Goal: Transaction & Acquisition: Purchase product/service

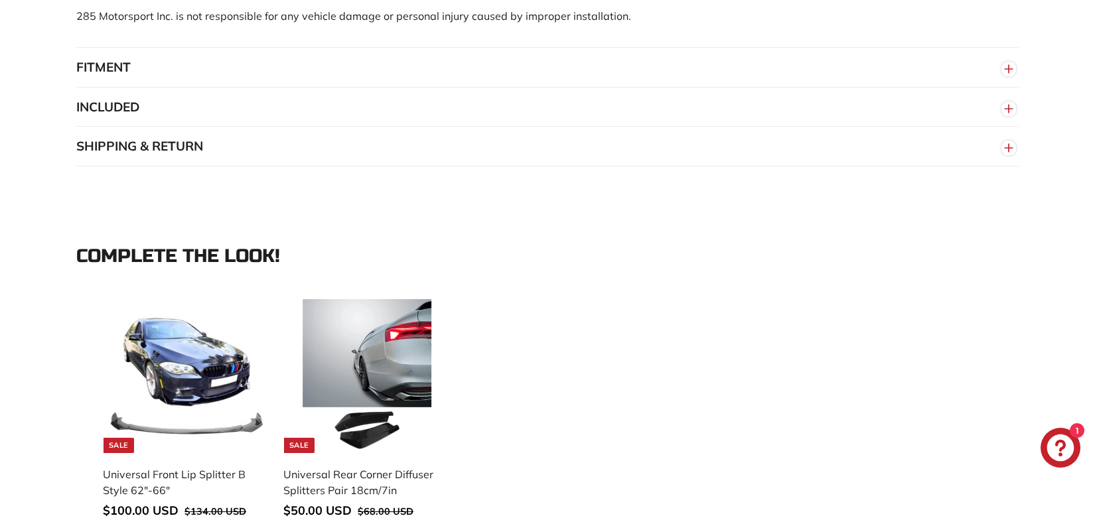
scroll to position [1573, 0]
